Goal: Transaction & Acquisition: Download file/media

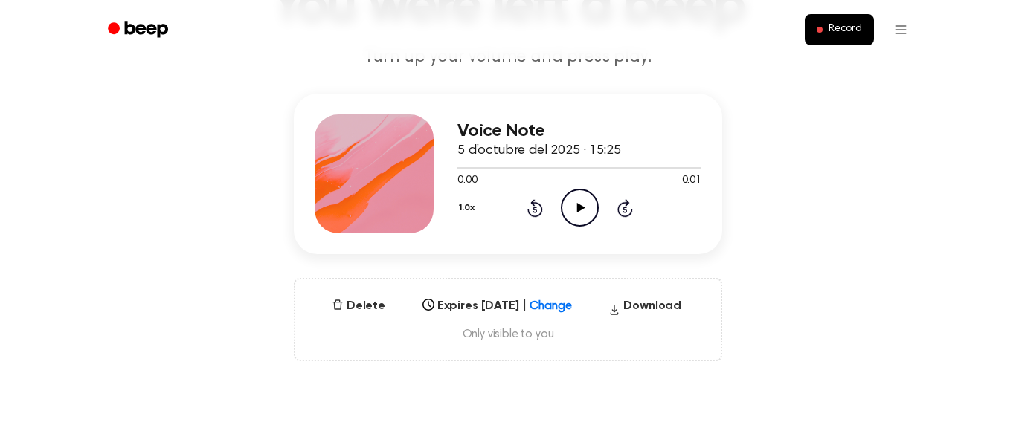
scroll to position [137, 0]
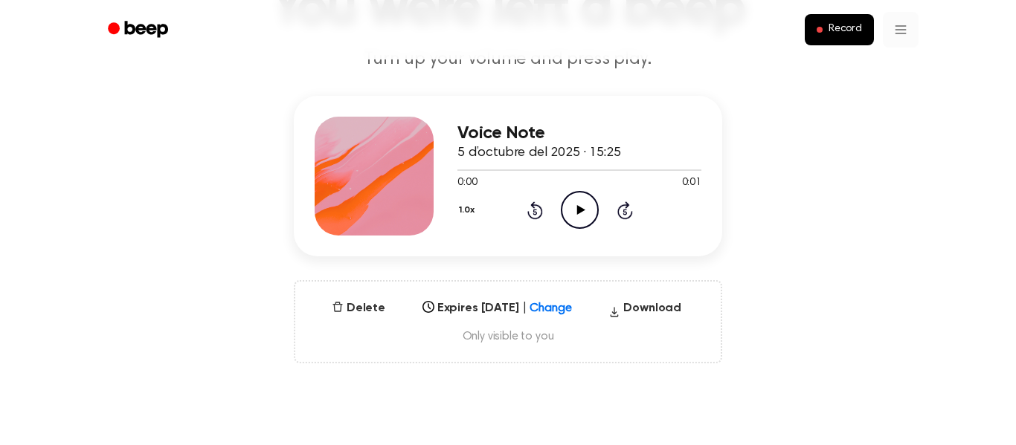
click at [868, 62] on link "Recording History" at bounding box center [870, 66] width 92 height 25
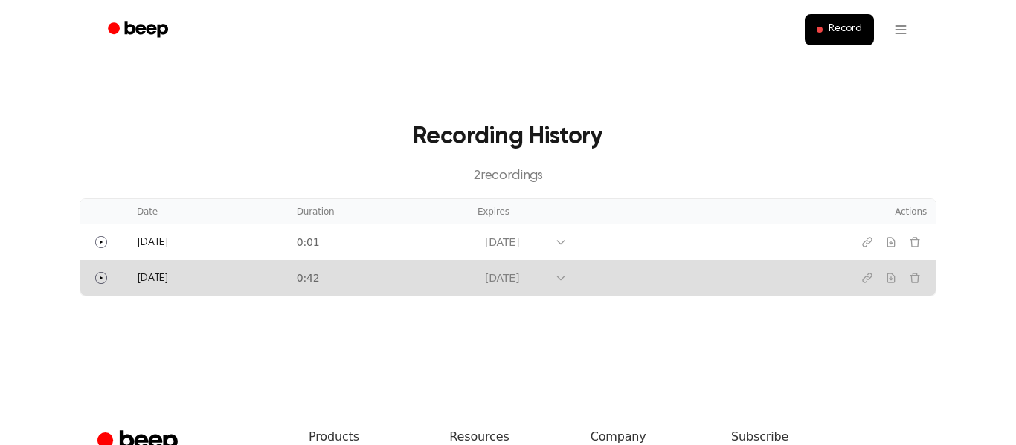
click at [429, 278] on td "0:42" at bounding box center [378, 278] width 181 height 36
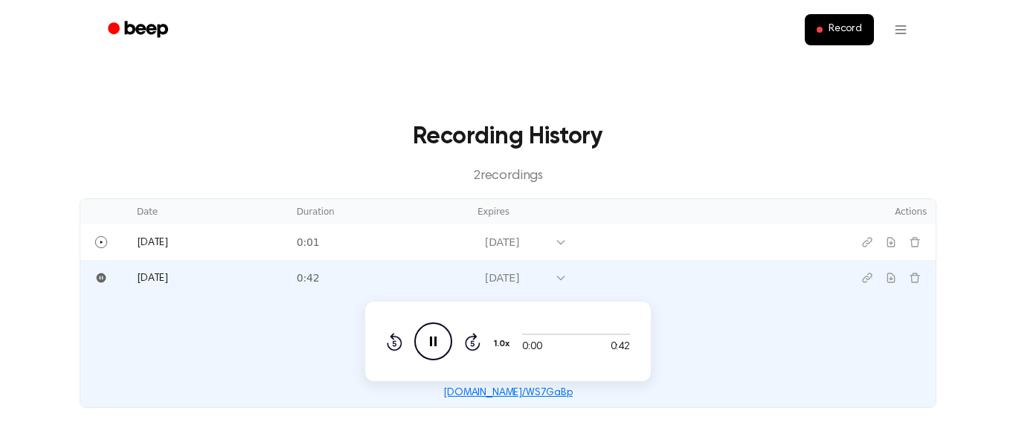
click at [439, 350] on icon "Pause Audio" at bounding box center [433, 342] width 38 height 38
click at [439, 350] on icon "Play Audio" at bounding box center [433, 342] width 38 height 38
click at [423, 344] on icon "Pause Audio" at bounding box center [433, 342] width 38 height 38
click at [112, 278] on button "Pause" at bounding box center [101, 278] width 24 height 24
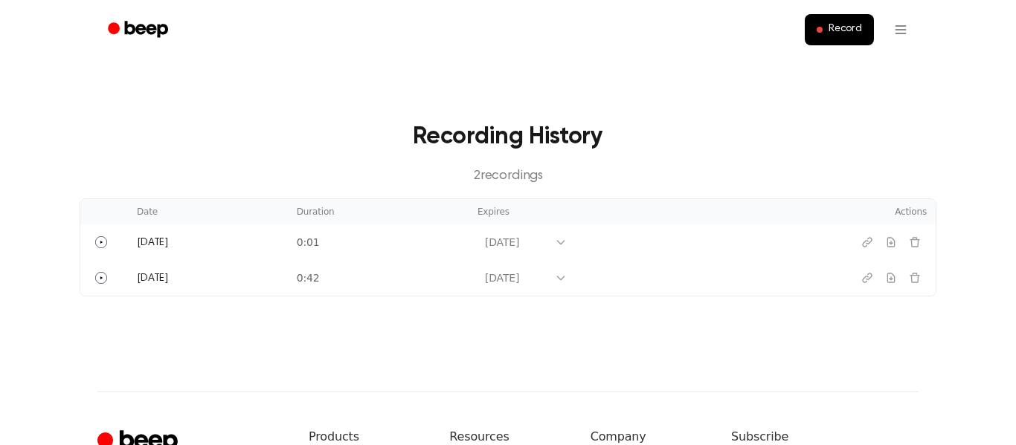
click at [201, 289] on td "[DATE]" at bounding box center [208, 278] width 160 height 36
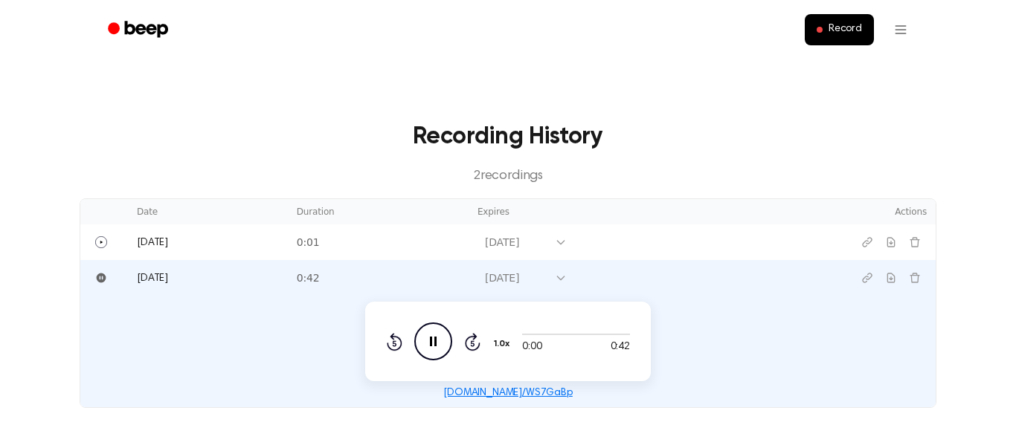
click at [201, 289] on td "[DATE]" at bounding box center [208, 278] width 160 height 36
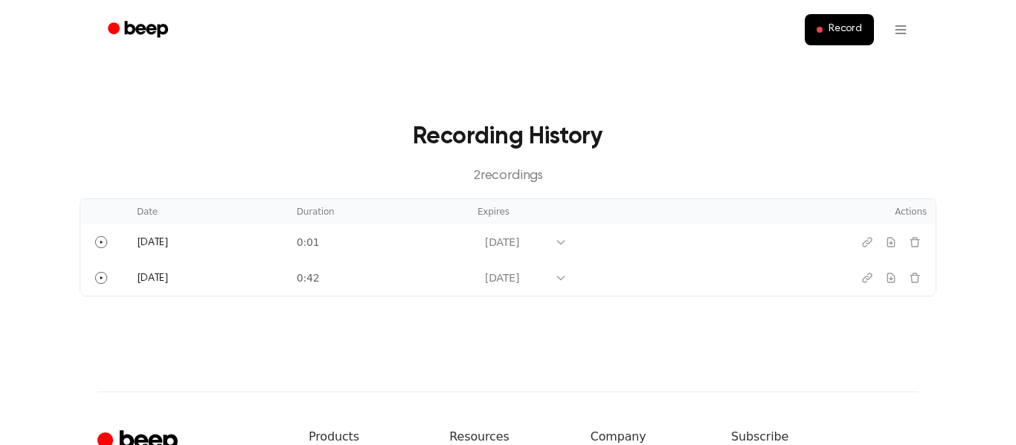
click at [201, 289] on td "[DATE]" at bounding box center [208, 278] width 160 height 36
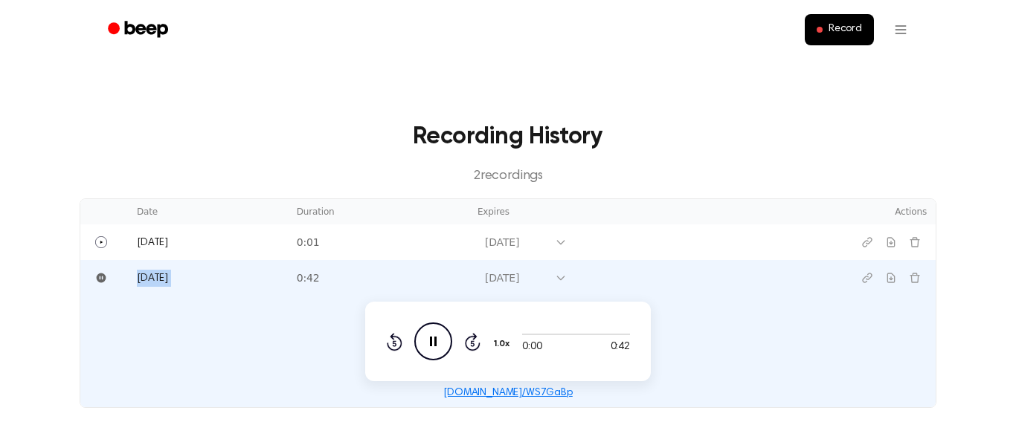
click at [444, 347] on icon "Pause Audio" at bounding box center [433, 342] width 38 height 38
click at [444, 347] on icon "Play Audio" at bounding box center [433, 342] width 38 height 38
click at [483, 393] on link "[DOMAIN_NAME]/WS7GaBp" at bounding box center [507, 393] width 129 height 10
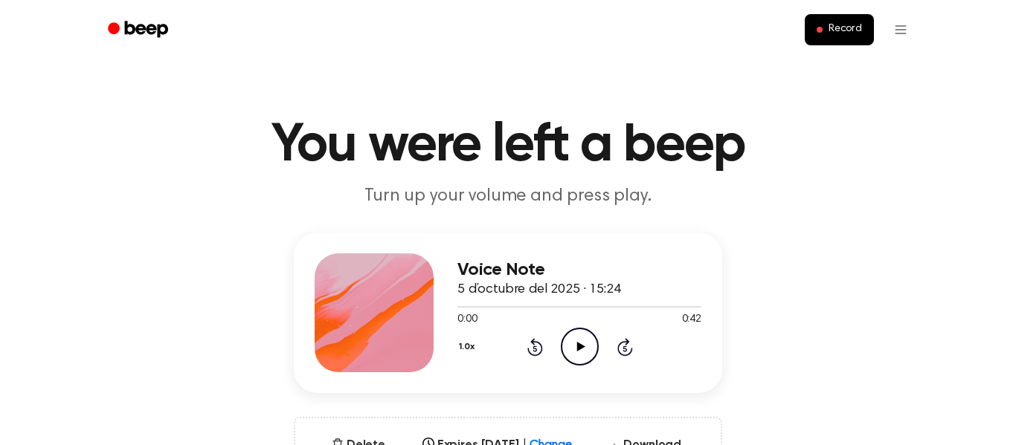
click at [566, 340] on icon "Play Audio" at bounding box center [580, 347] width 38 height 38
click at [566, 340] on icon "Pause Audio" at bounding box center [580, 347] width 38 height 38
click at [566, 340] on icon "Play Audio" at bounding box center [580, 347] width 38 height 38
drag, startPoint x: 392, startPoint y: 310, endPoint x: 445, endPoint y: 314, distance: 53.7
click at [445, 314] on div "Voice Note 5 d’octubre del 2025 · 15:24 0:00 0:42 Your browser does not support…" at bounding box center [508, 313] width 428 height 161
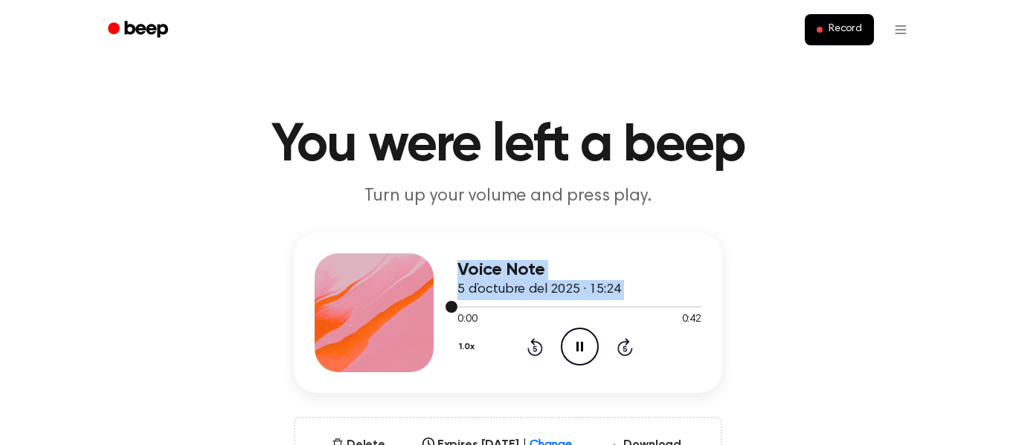
click at [564, 308] on div at bounding box center [579, 306] width 244 height 1
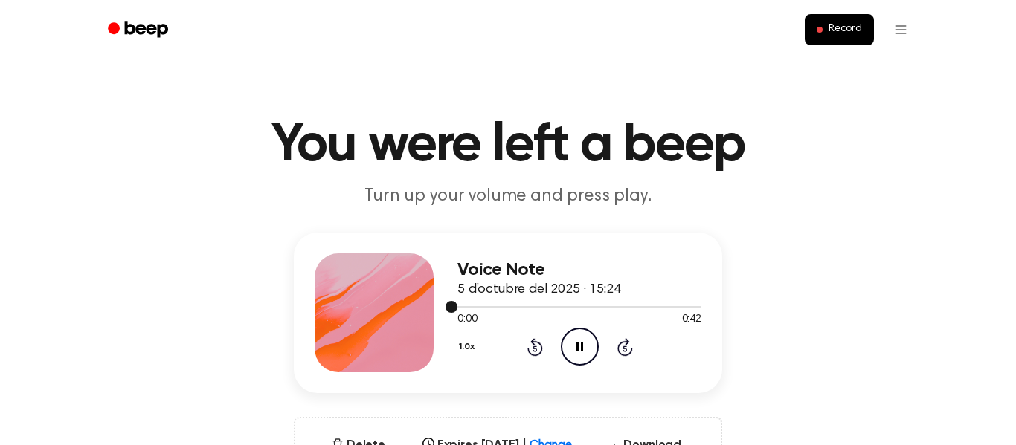
drag, startPoint x: 500, startPoint y: 307, endPoint x: 523, endPoint y: 306, distance: 23.1
click at [523, 306] on div at bounding box center [579, 306] width 244 height 1
drag, startPoint x: 452, startPoint y: 306, endPoint x: 480, endPoint y: 305, distance: 27.5
click at [480, 305] on div at bounding box center [579, 306] width 244 height 12
click at [573, 353] on icon "Pause Audio" at bounding box center [580, 347] width 38 height 38
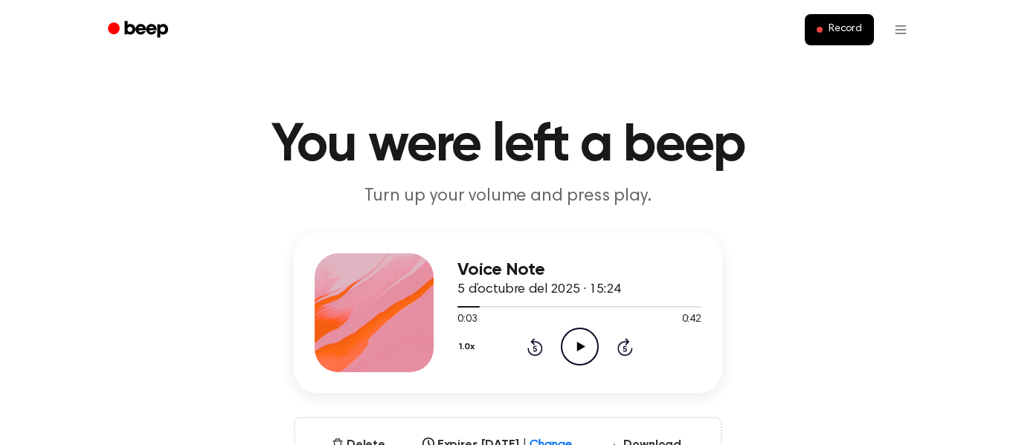
click at [573, 353] on icon "Play Audio" at bounding box center [580, 347] width 38 height 38
click at [573, 353] on icon "Pause Audio" at bounding box center [580, 347] width 38 height 38
click at [538, 351] on icon "Rewind 5 seconds" at bounding box center [534, 347] width 16 height 19
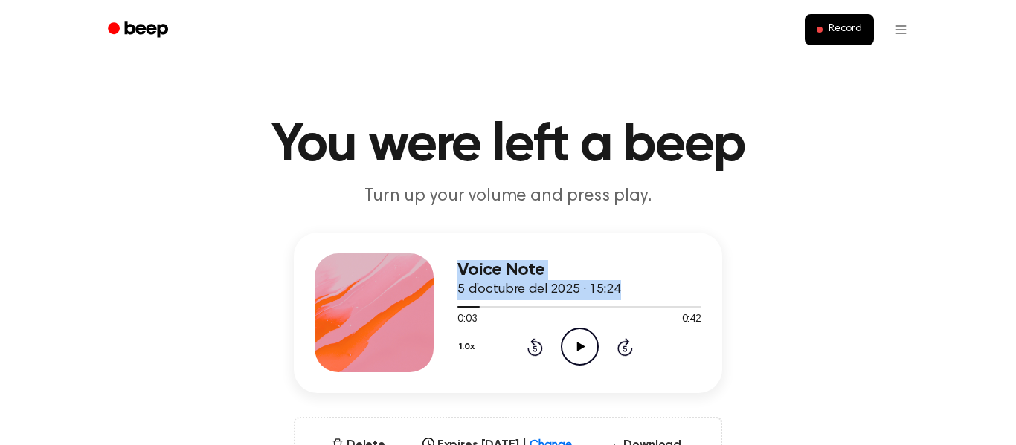
drag, startPoint x: 475, startPoint y: 309, endPoint x: 438, endPoint y: 306, distance: 37.2
click at [438, 306] on div "Voice Note 5 d’octubre del 2025 · 15:24 0:03 0:42 Your browser does not support…" at bounding box center [508, 313] width 428 height 161
click at [477, 306] on span at bounding box center [474, 307] width 12 height 12
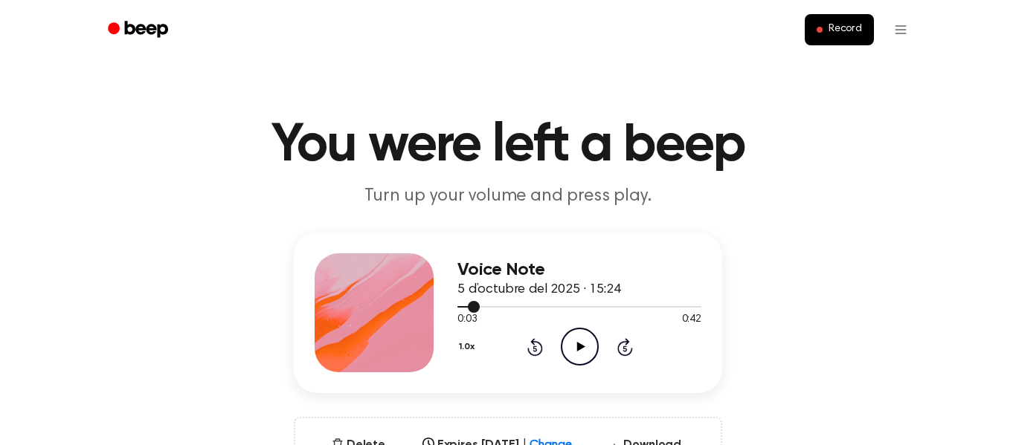
drag, startPoint x: 477, startPoint y: 306, endPoint x: 460, endPoint y: 306, distance: 16.4
click at [460, 306] on div at bounding box center [468, 306] width 22 height 1
click at [589, 354] on icon "Play Audio" at bounding box center [580, 347] width 38 height 38
click at [589, 354] on icon "Pause Audio" at bounding box center [580, 347] width 38 height 38
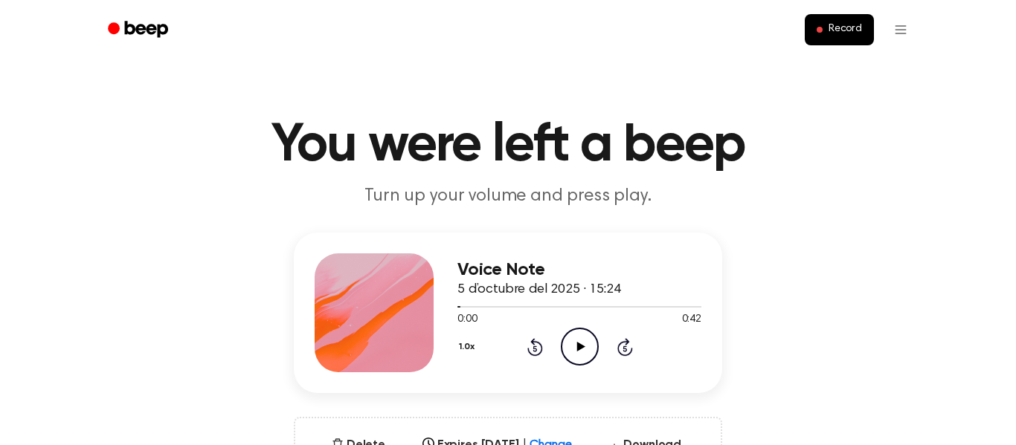
click at [589, 354] on icon "Play Audio" at bounding box center [580, 347] width 38 height 38
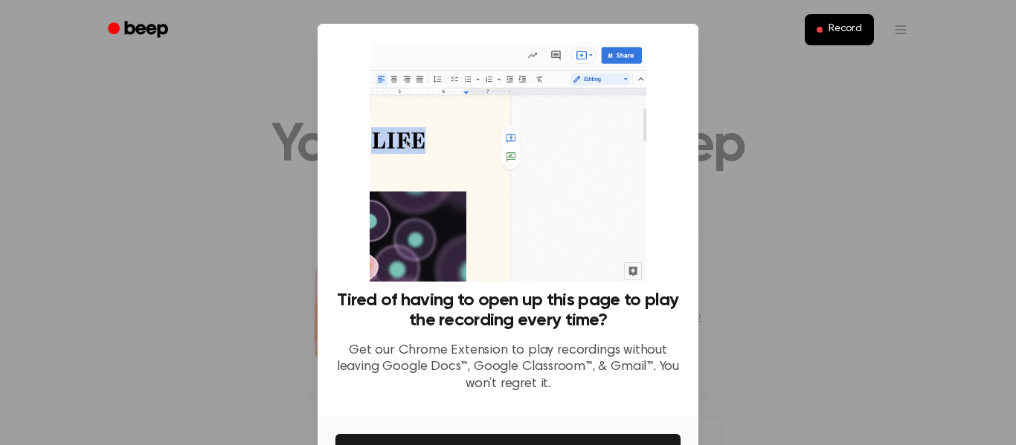
drag, startPoint x: 668, startPoint y: 133, endPoint x: 674, endPoint y: 185, distance: 52.4
click at [674, 185] on div "Tired of having to open up this page to play the recording every time? Get our …" at bounding box center [507, 223] width 345 height 363
drag, startPoint x: 674, startPoint y: 185, endPoint x: 658, endPoint y: 132, distance: 56.0
click at [658, 132] on div "Tired of having to open up this page to play the recording every time? Get our …" at bounding box center [507, 223] width 345 height 363
click at [584, 401] on div "Tired of having to open up this page to play the recording every time? Get our …" at bounding box center [507, 348] width 345 height 115
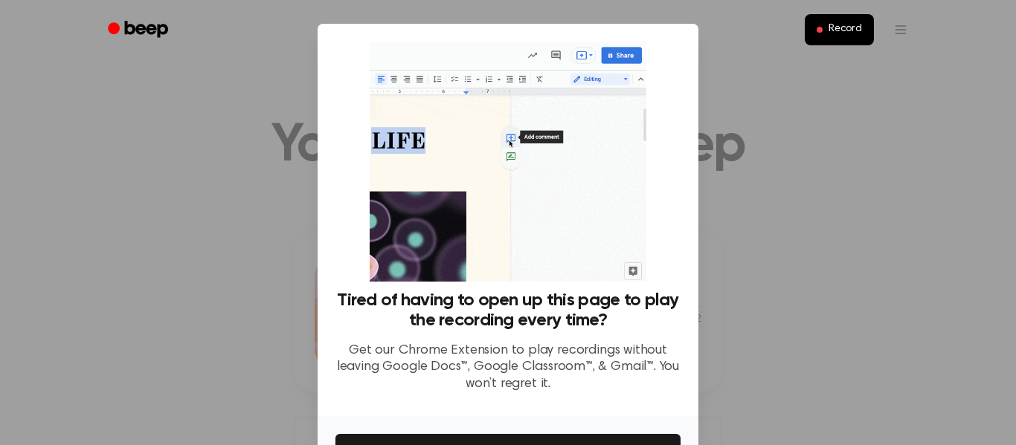
drag, startPoint x: 584, startPoint y: 401, endPoint x: 584, endPoint y: 375, distance: 26.0
click at [584, 375] on div "Tired of having to open up this page to play the recording every time? Get our …" at bounding box center [507, 348] width 345 height 115
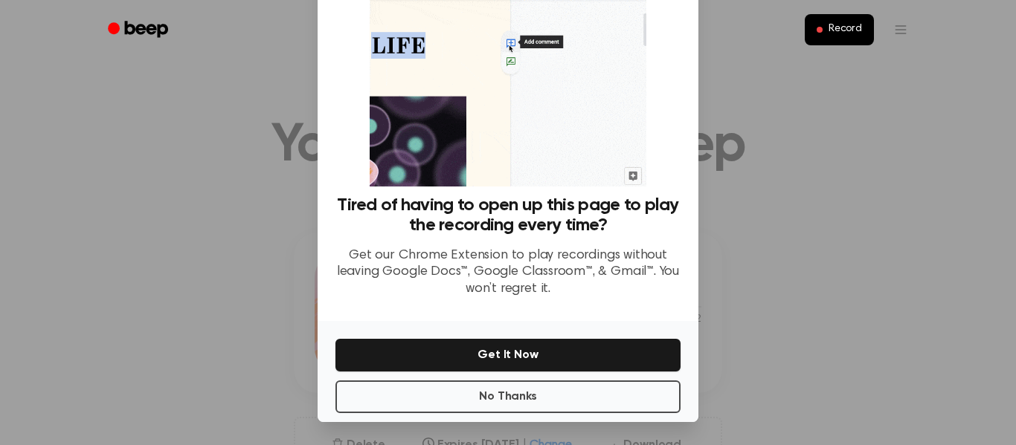
scroll to position [96, 0]
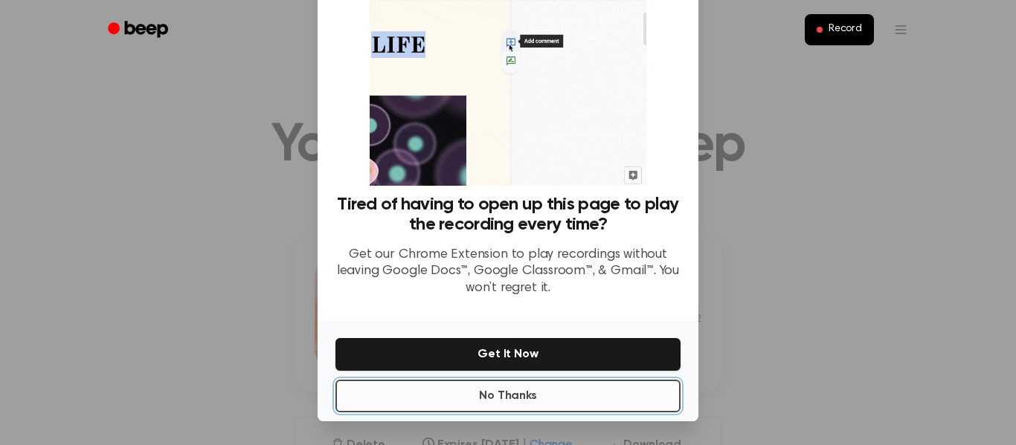
click at [632, 402] on button "No Thanks" at bounding box center [507, 396] width 345 height 33
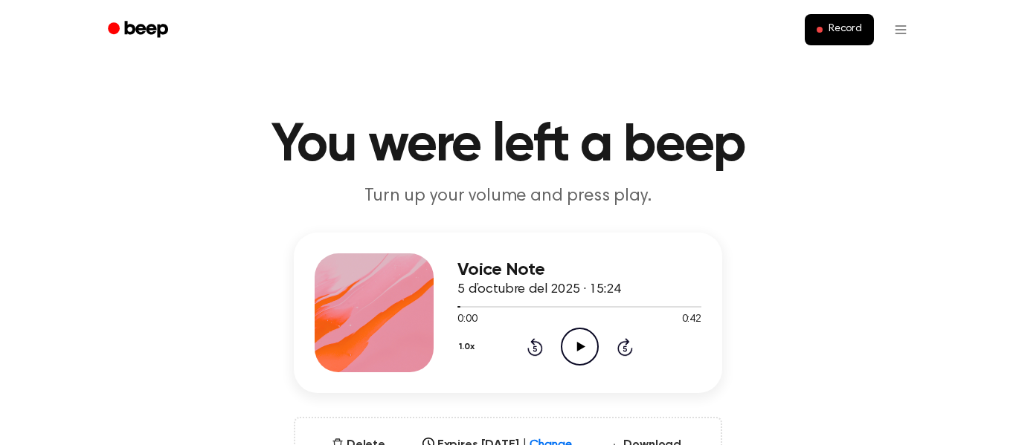
click at [593, 355] on icon "Play Audio" at bounding box center [580, 347] width 38 height 38
click at [630, 304] on div at bounding box center [579, 306] width 244 height 12
click at [598, 352] on icon "Pause Audio" at bounding box center [580, 347] width 38 height 38
click at [577, 355] on icon "Play Audio" at bounding box center [580, 347] width 38 height 38
click at [468, 303] on div at bounding box center [579, 306] width 244 height 12
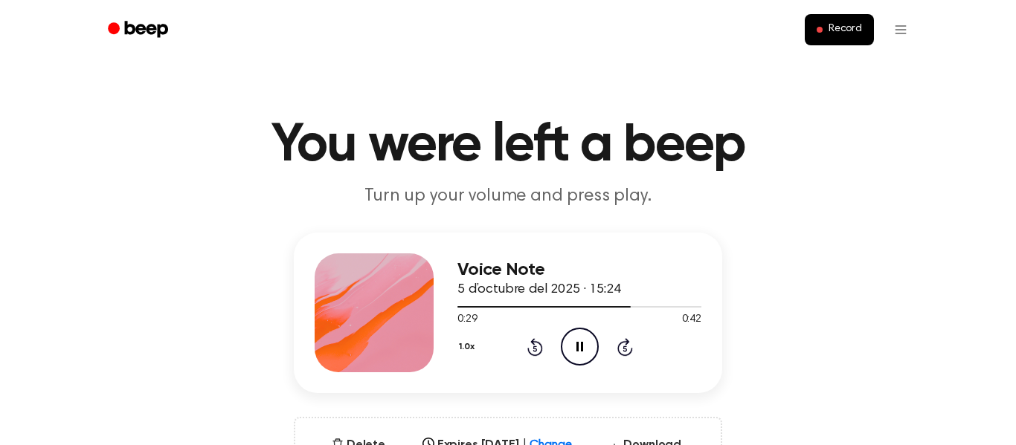
click at [468, 300] on div at bounding box center [579, 306] width 244 height 12
click at [471, 307] on div at bounding box center [543, 306] width 173 height 1
click at [478, 307] on div at bounding box center [543, 306] width 173 height 1
drag, startPoint x: 495, startPoint y: 307, endPoint x: 457, endPoint y: 306, distance: 37.9
click at [457, 306] on div at bounding box center [579, 306] width 244 height 12
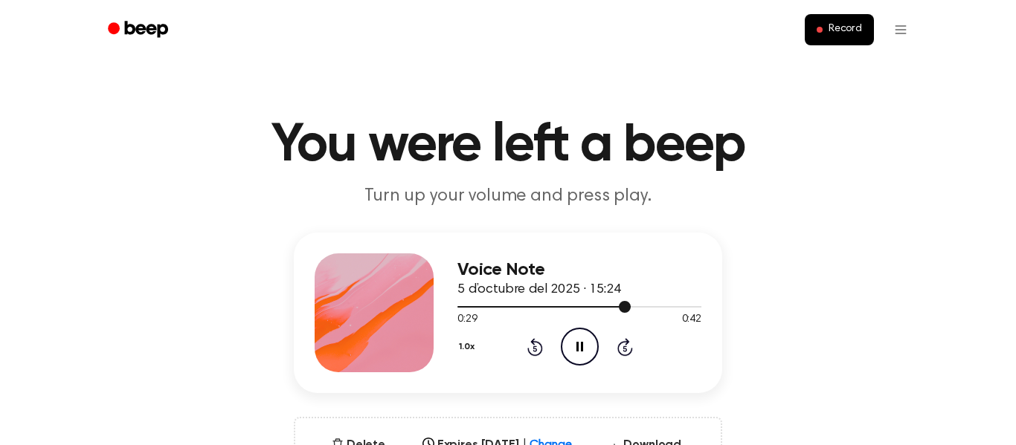
click at [457, 306] on div at bounding box center [579, 306] width 244 height 12
click at [582, 358] on icon "Pause Audio" at bounding box center [580, 347] width 38 height 38
click at [582, 358] on icon "Play Audio" at bounding box center [580, 347] width 38 height 38
click at [582, 358] on icon "Pause Audio" at bounding box center [580, 347] width 38 height 38
click at [582, 358] on icon "Play Audio" at bounding box center [580, 347] width 38 height 38
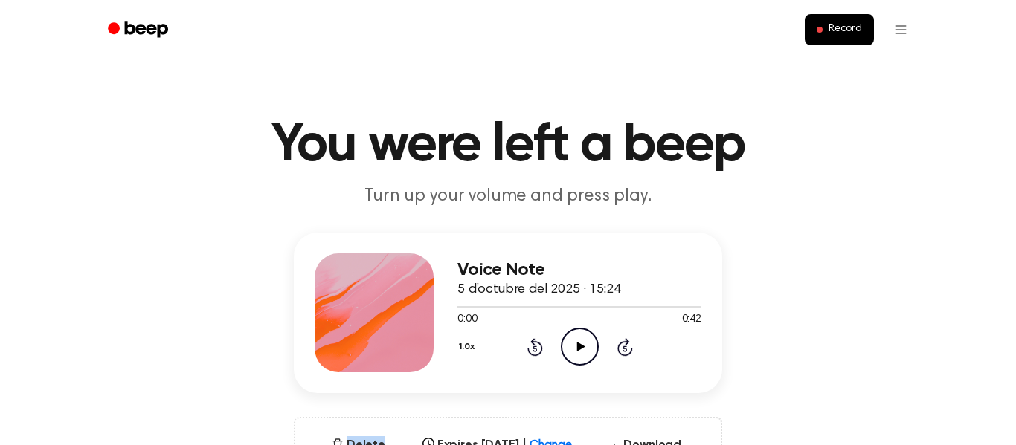
click at [582, 358] on icon "Play Audio" at bounding box center [580, 347] width 38 height 38
click at [582, 358] on icon "Pause Audio" at bounding box center [580, 347] width 38 height 38
click at [582, 358] on icon "Play Audio" at bounding box center [580, 347] width 38 height 38
click at [582, 358] on icon "Pause Audio" at bounding box center [580, 347] width 38 height 38
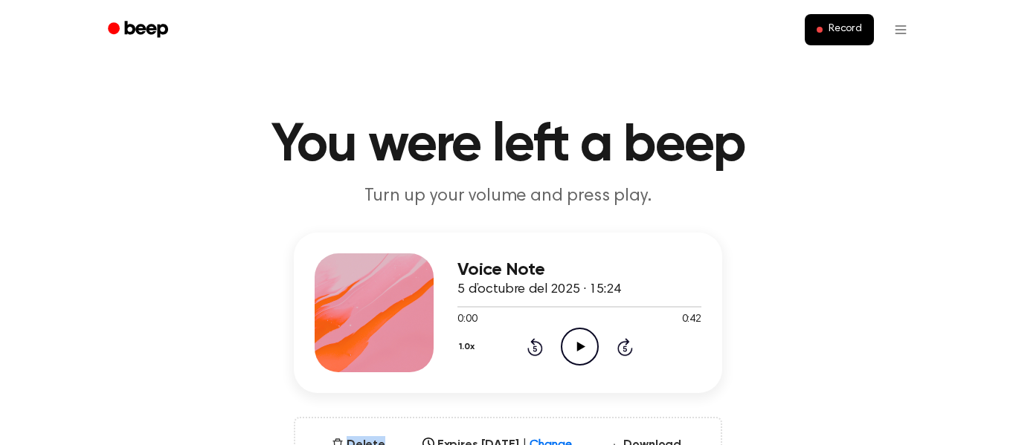
click at [582, 358] on icon "Play Audio" at bounding box center [580, 347] width 38 height 38
click at [582, 358] on icon "Pause Audio" at bounding box center [580, 347] width 38 height 38
click at [582, 358] on icon "Play Audio" at bounding box center [580, 347] width 38 height 38
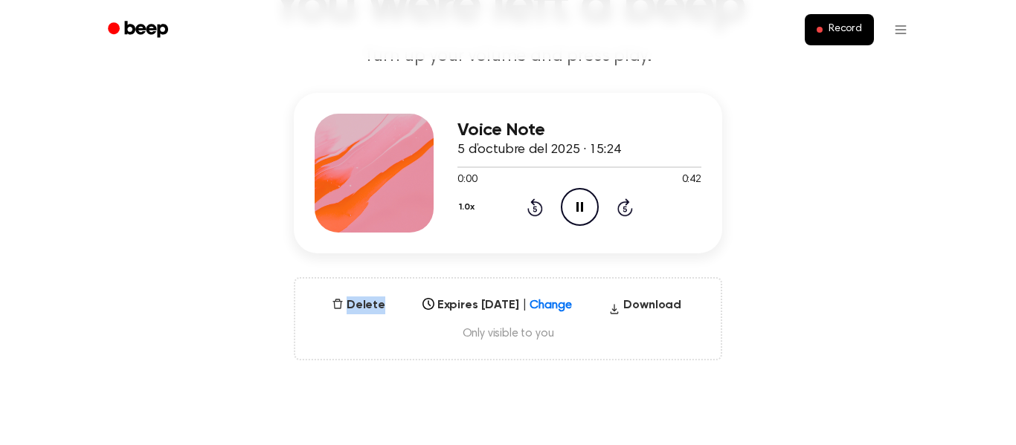
scroll to position [142, 0]
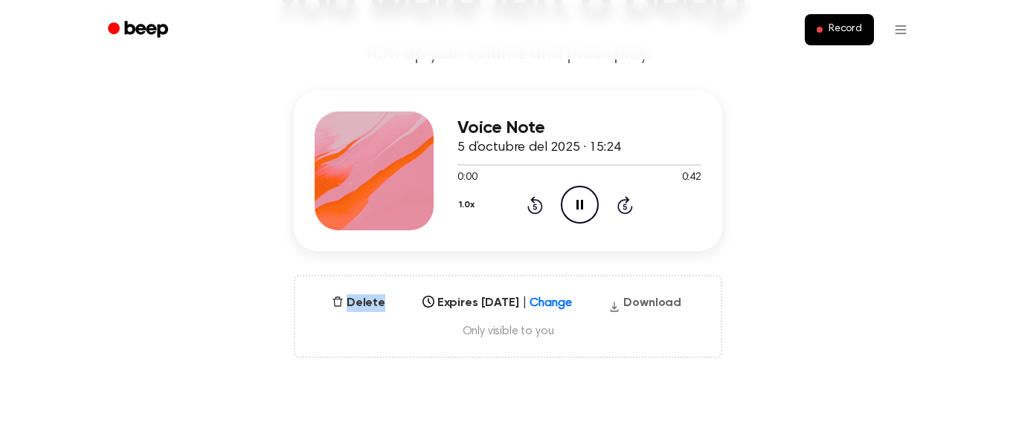
click at [640, 303] on button "Download" at bounding box center [644, 306] width 85 height 24
